Goal: Check status: Check status

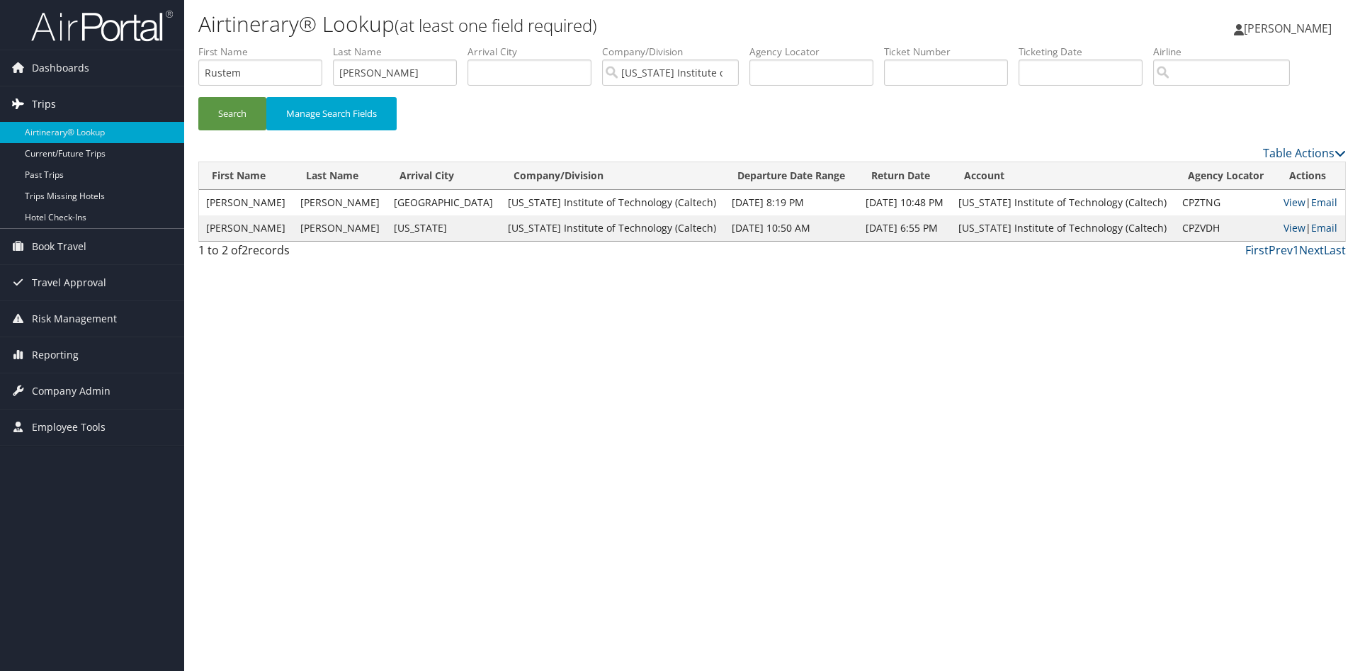
click at [50, 103] on span "Trips" at bounding box center [44, 103] width 24 height 35
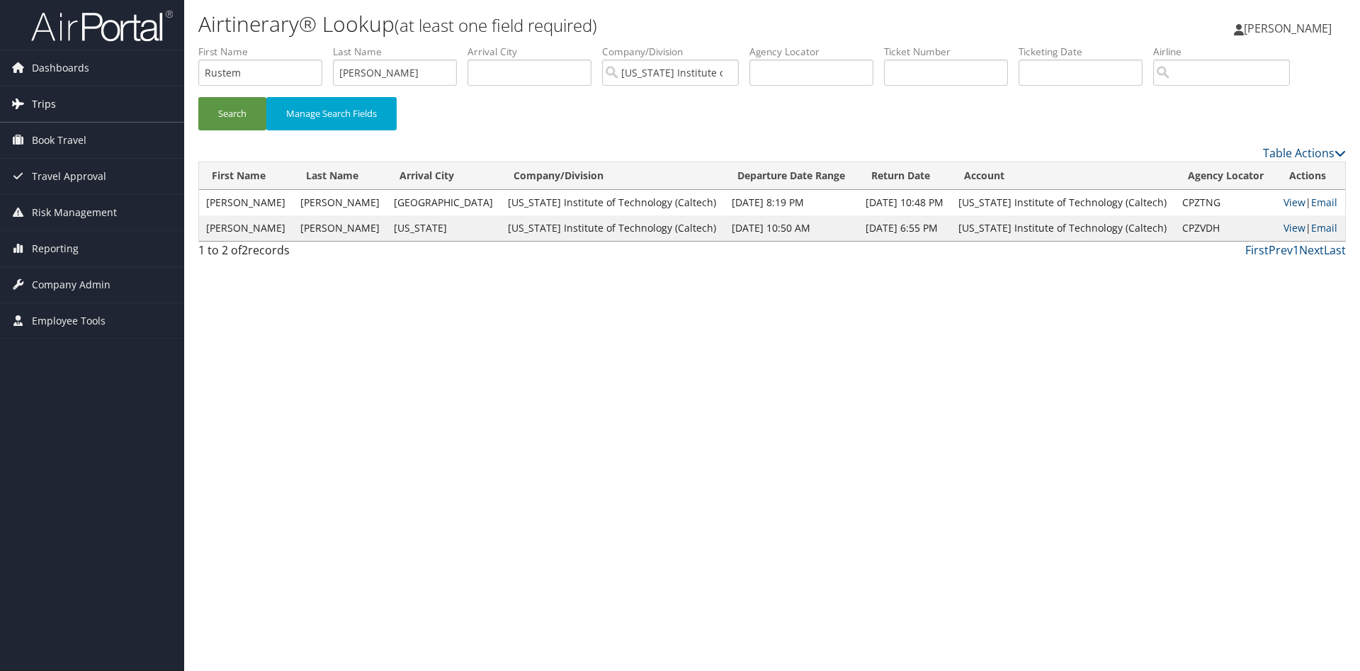
click at [50, 103] on span "Trips" at bounding box center [44, 103] width 24 height 35
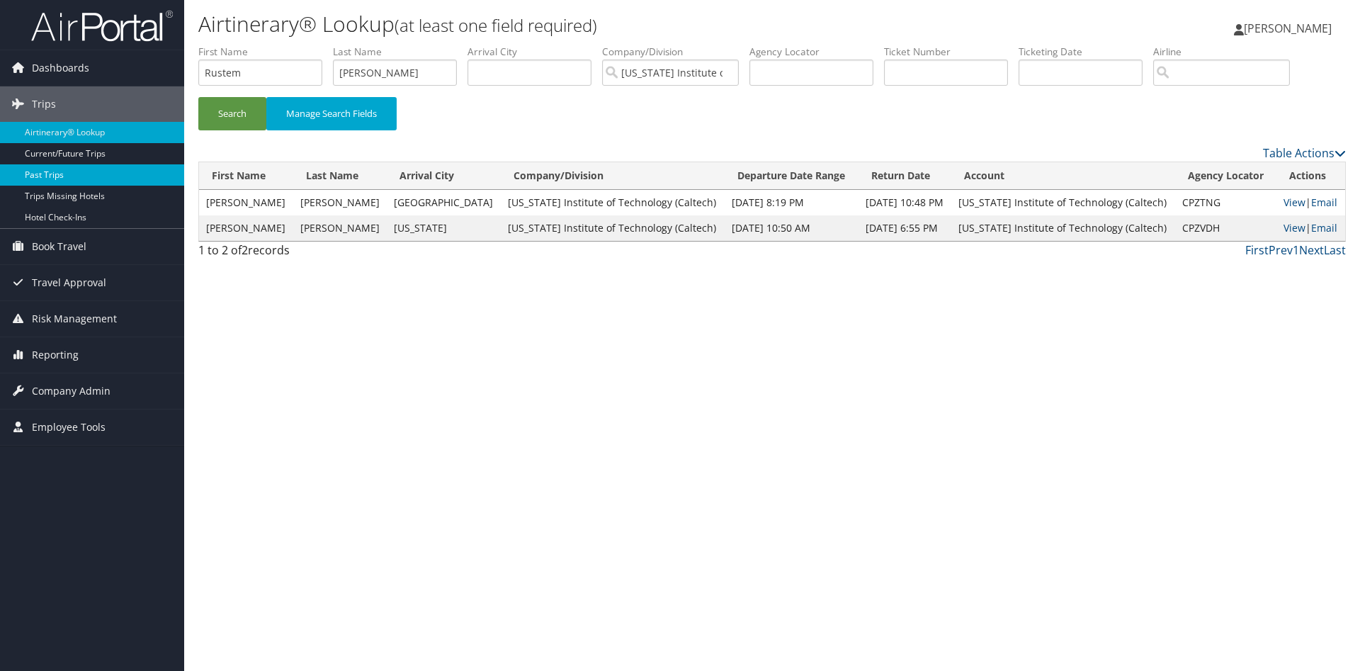
click at [47, 171] on link "Past Trips" at bounding box center [92, 174] width 184 height 21
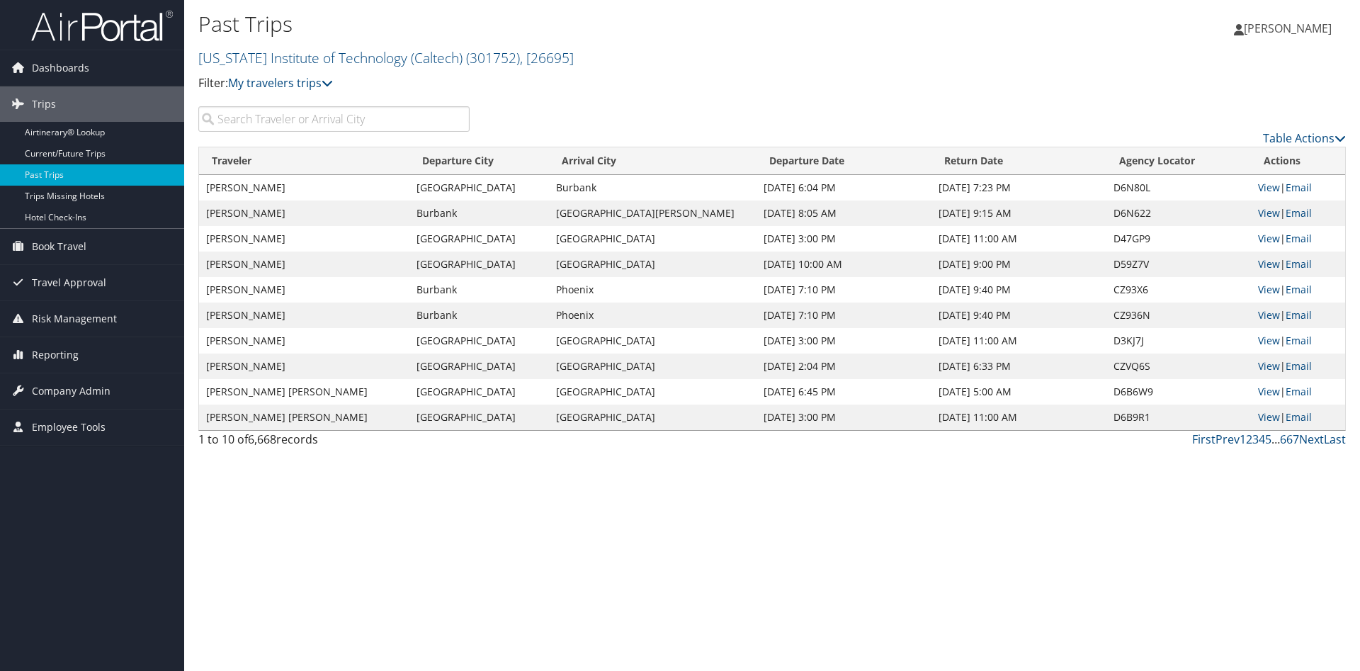
click at [254, 120] on input "search" at bounding box center [333, 119] width 271 height 26
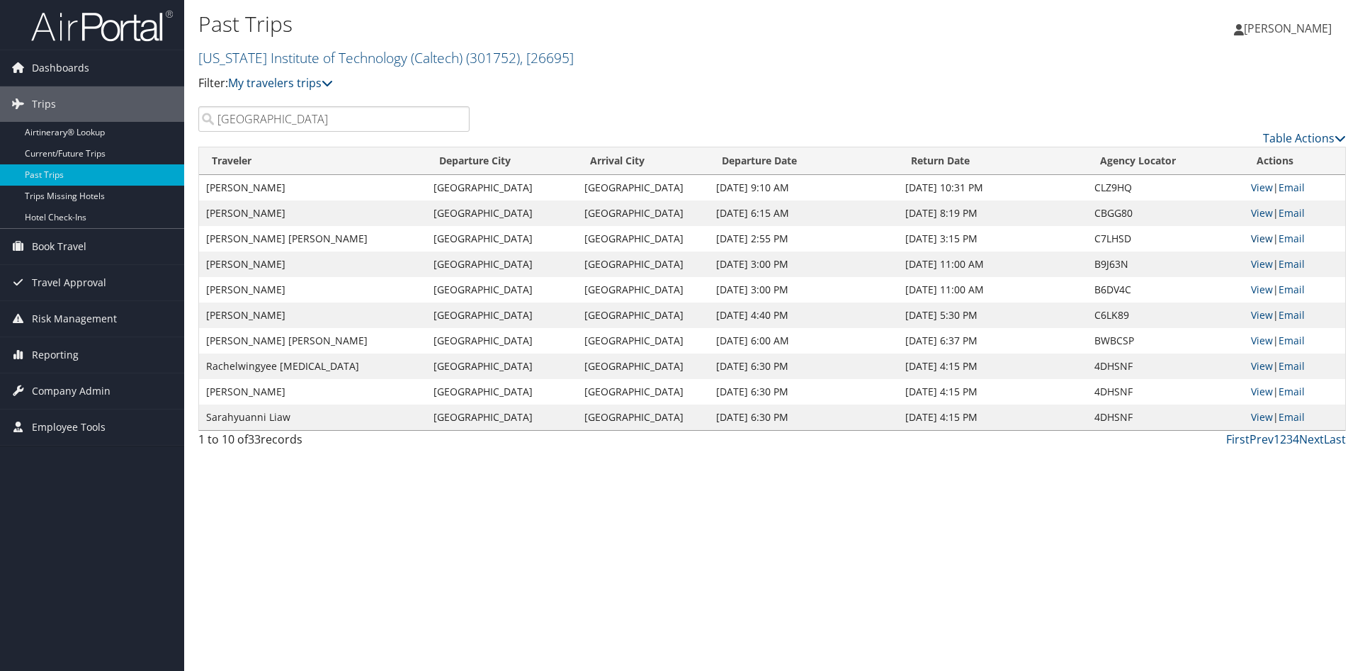
type input "geneva"
click at [1259, 240] on link "View" at bounding box center [1262, 238] width 22 height 13
click at [1262, 260] on link "View" at bounding box center [1262, 263] width 22 height 13
click at [1263, 213] on link "View" at bounding box center [1262, 212] width 22 height 13
click at [1260, 186] on link "View" at bounding box center [1262, 187] width 22 height 13
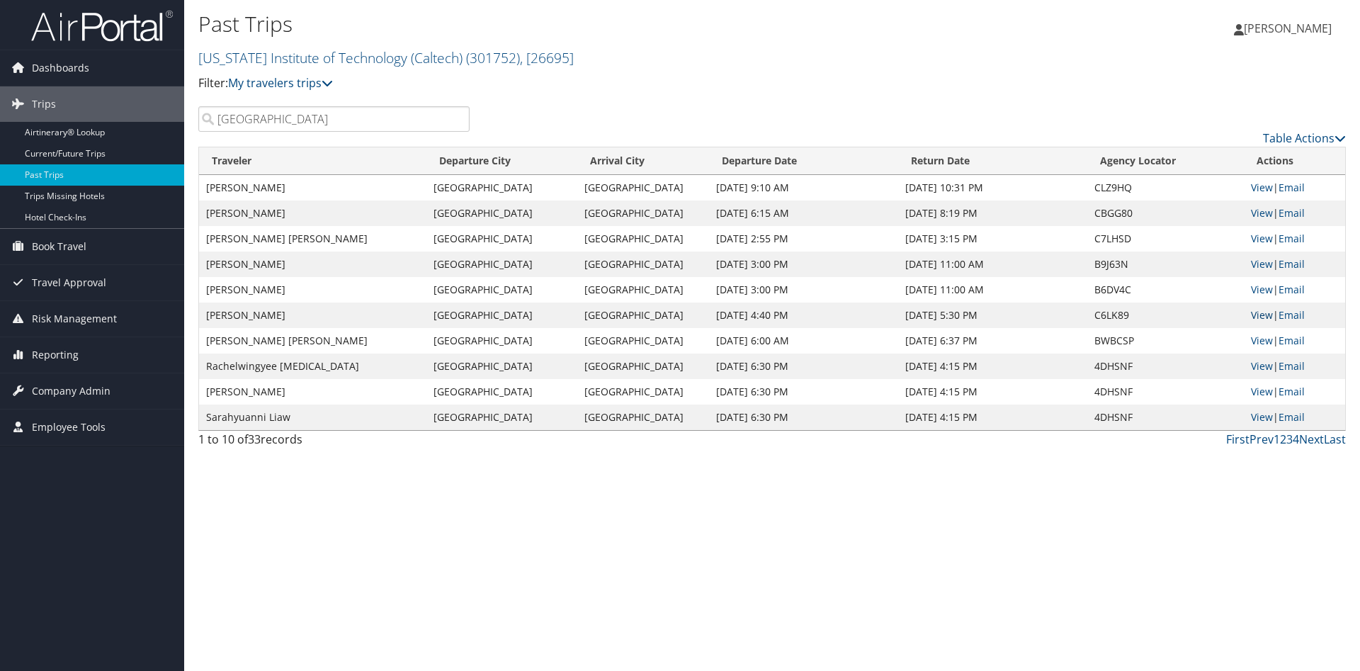
click at [1257, 319] on link "View" at bounding box center [1262, 314] width 22 height 13
click at [1257, 340] on link "View" at bounding box center [1262, 340] width 22 height 13
click at [1254, 366] on link "View" at bounding box center [1262, 365] width 22 height 13
click at [1261, 368] on link "View" at bounding box center [1262, 365] width 22 height 13
click at [1255, 390] on link "View" at bounding box center [1262, 391] width 22 height 13
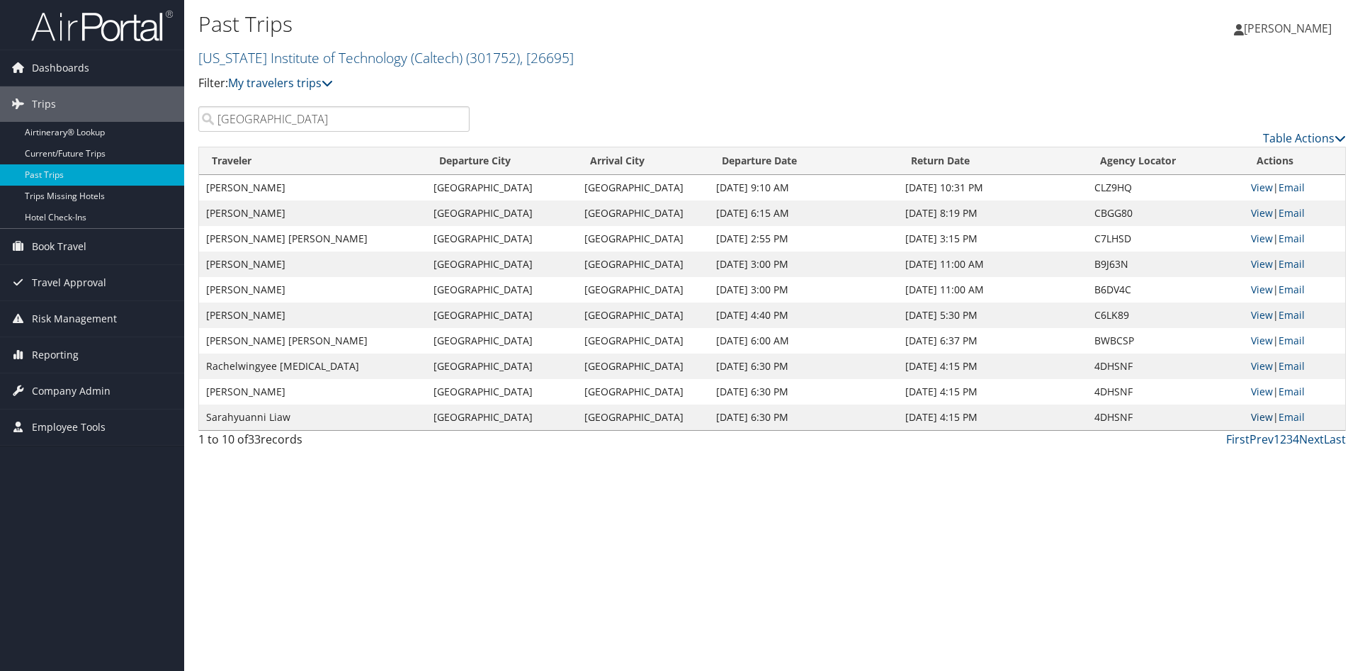
click at [1259, 417] on link "View" at bounding box center [1262, 416] width 22 height 13
click at [1308, 440] on link "Next" at bounding box center [1311, 439] width 25 height 16
click at [1260, 394] on link "View" at bounding box center [1262, 391] width 22 height 13
click at [1260, 390] on link "View" at bounding box center [1262, 391] width 22 height 13
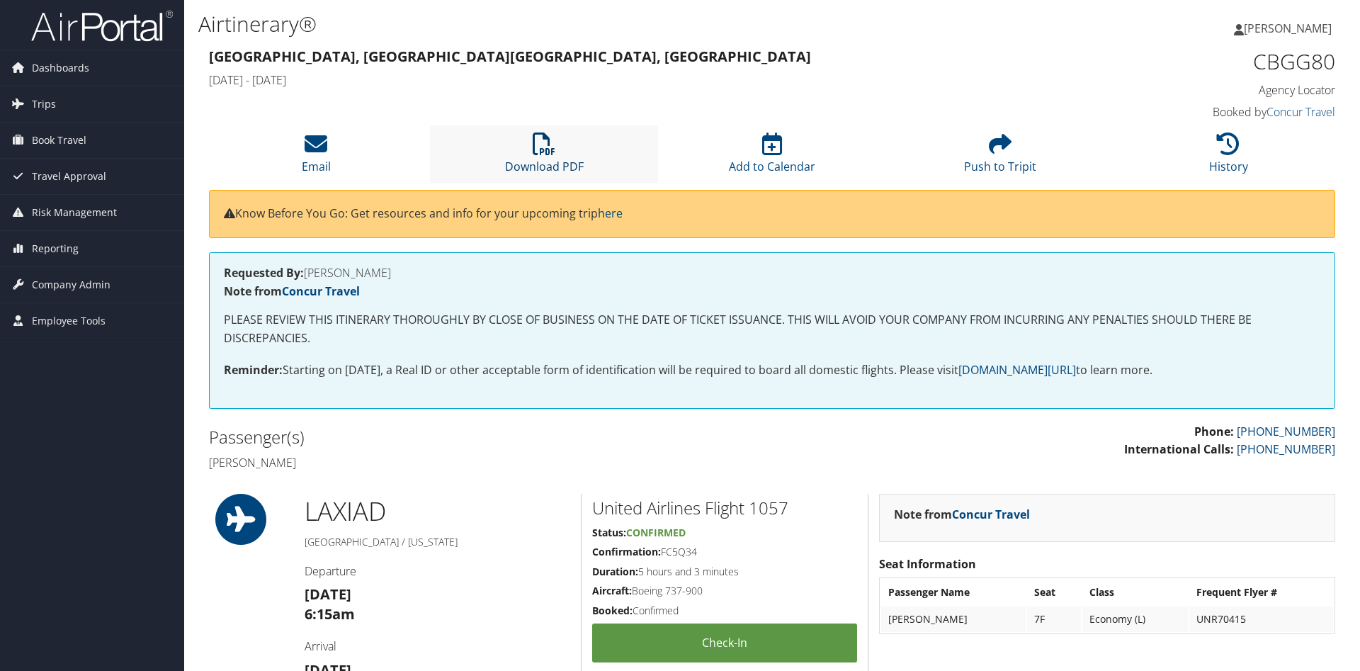
click at [539, 152] on icon at bounding box center [544, 143] width 23 height 23
